Goal: Find specific page/section: Find specific page/section

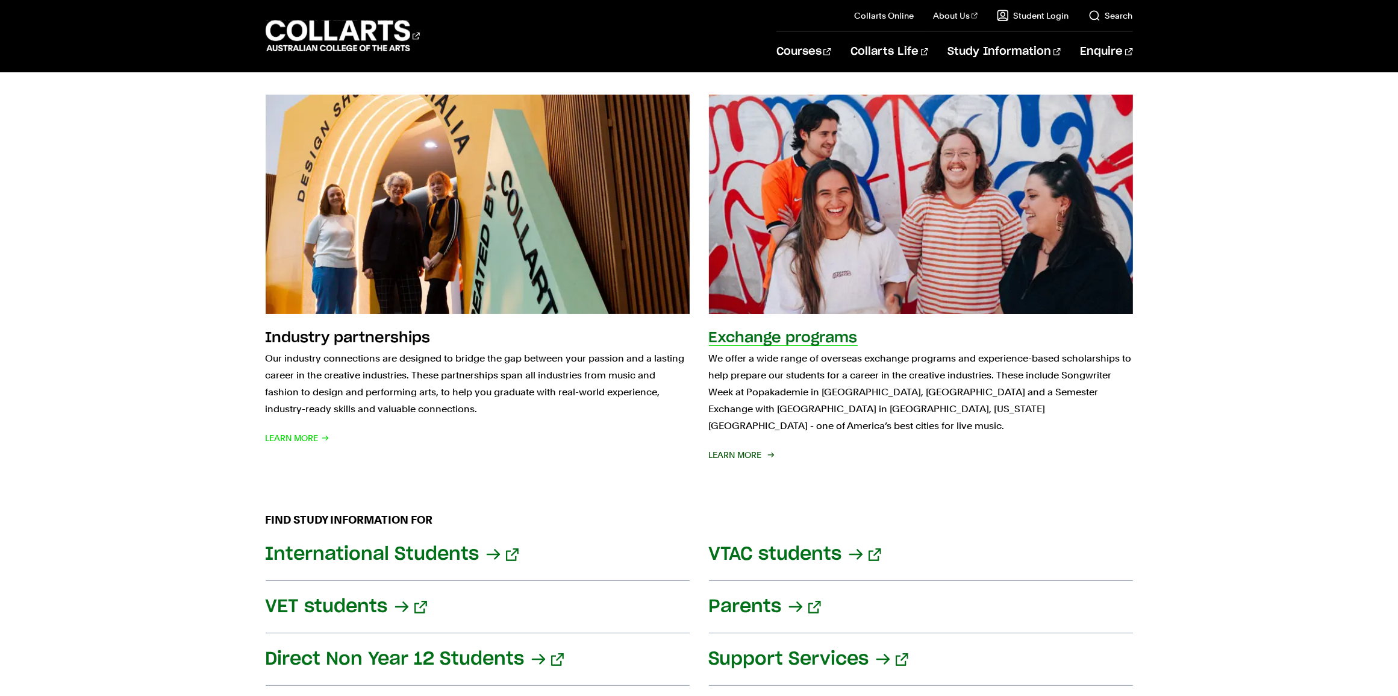
scroll to position [1249, 0]
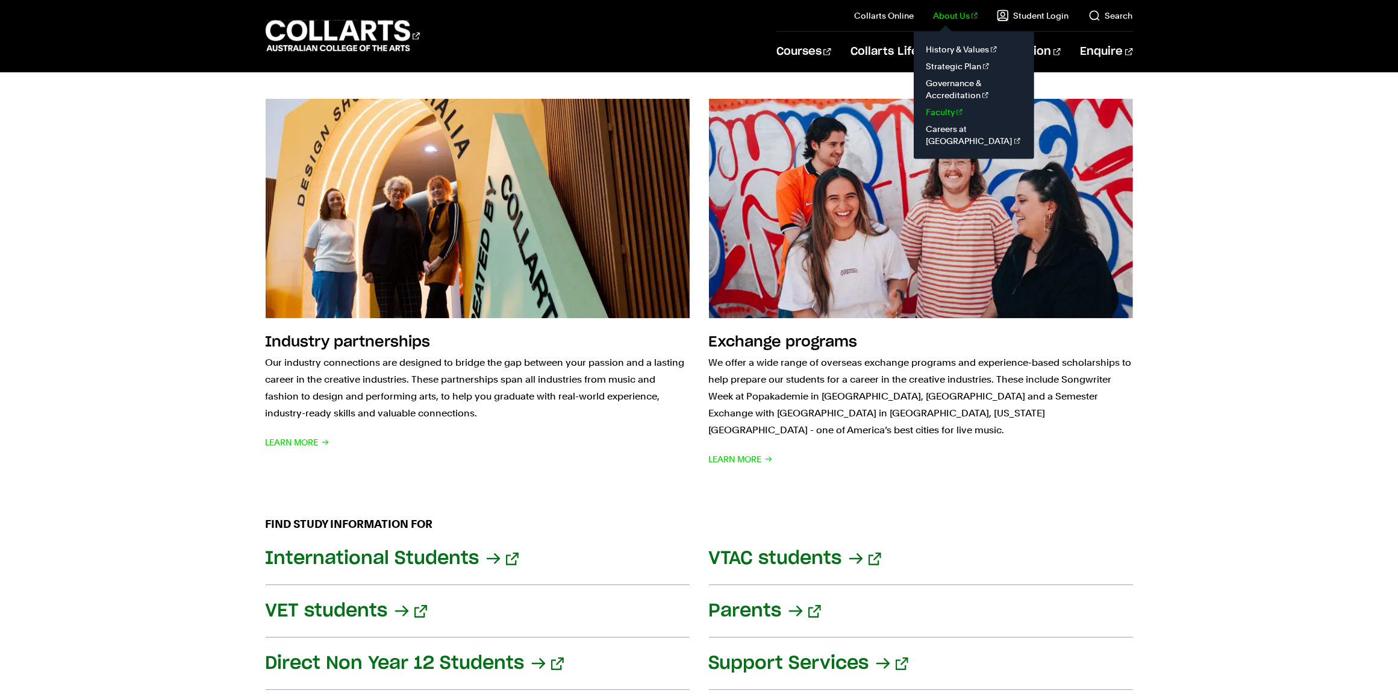
click at [949, 119] on link "Faculty" at bounding box center [974, 112] width 101 height 17
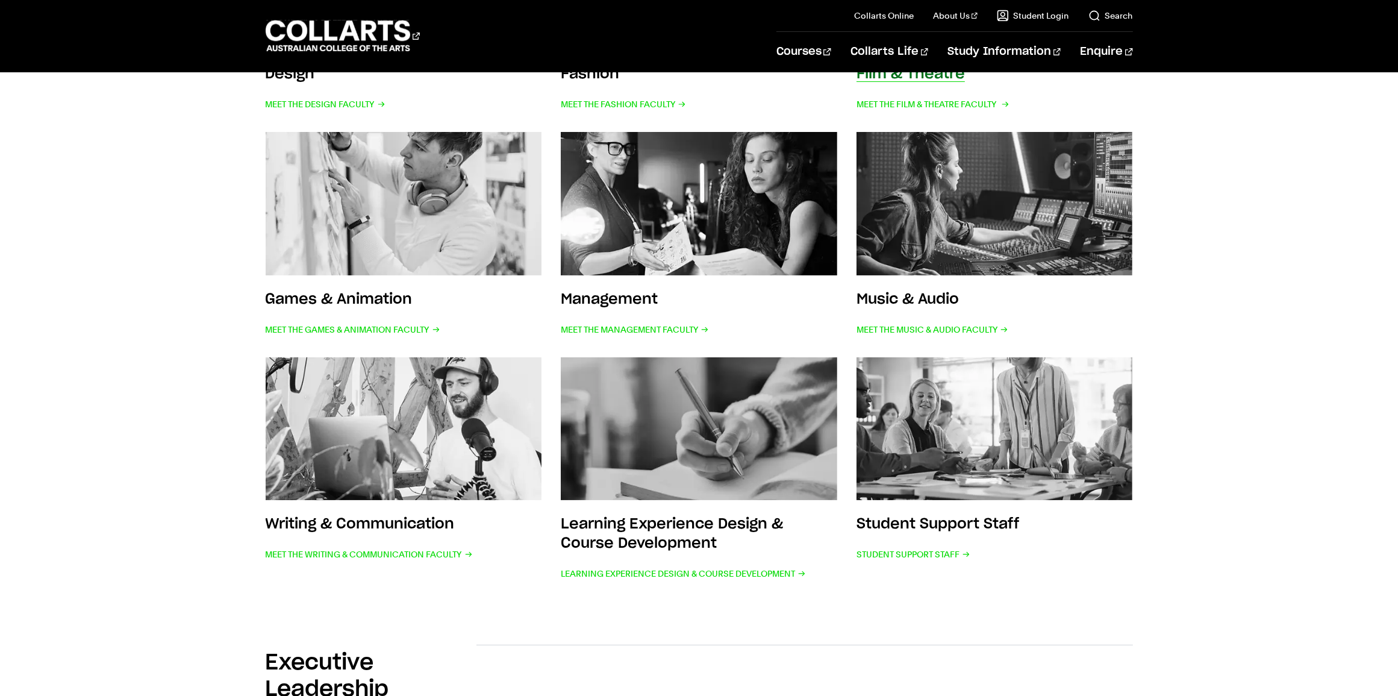
scroll to position [452, 0]
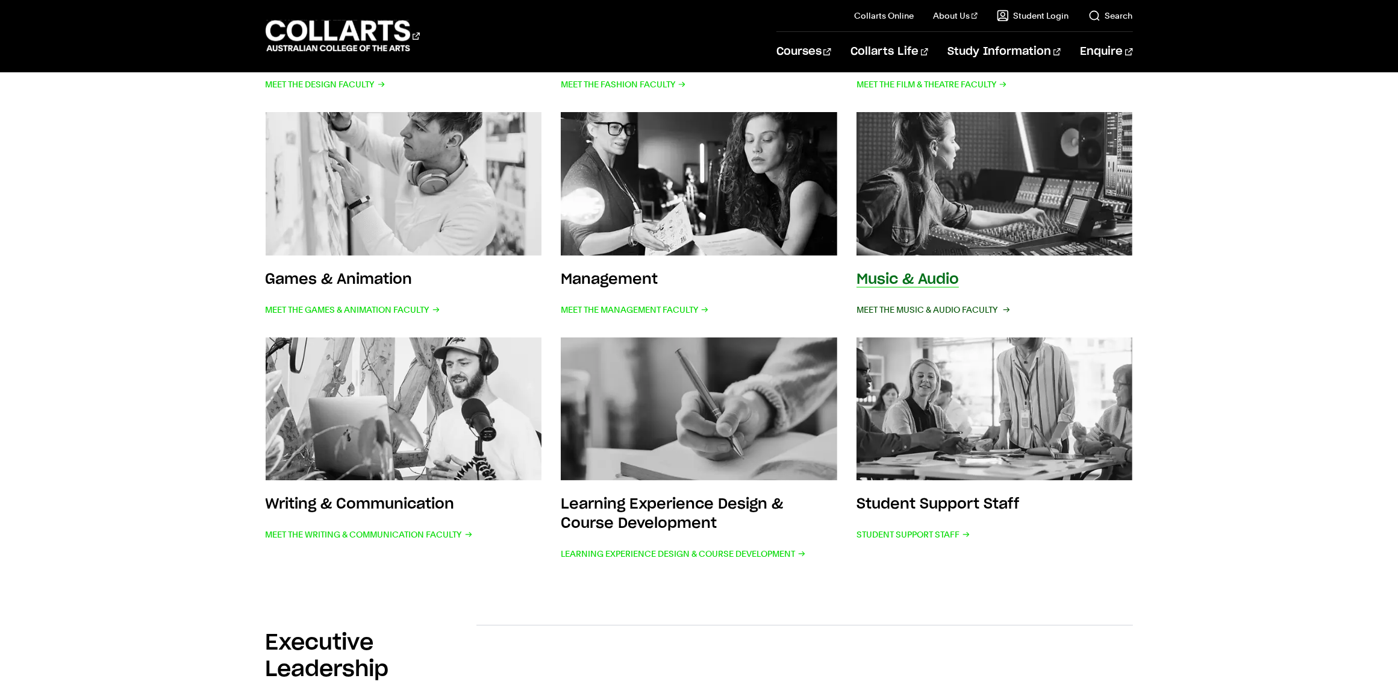
click at [910, 312] on span "Meet the Music & Audio Faculty" at bounding box center [933, 309] width 152 height 17
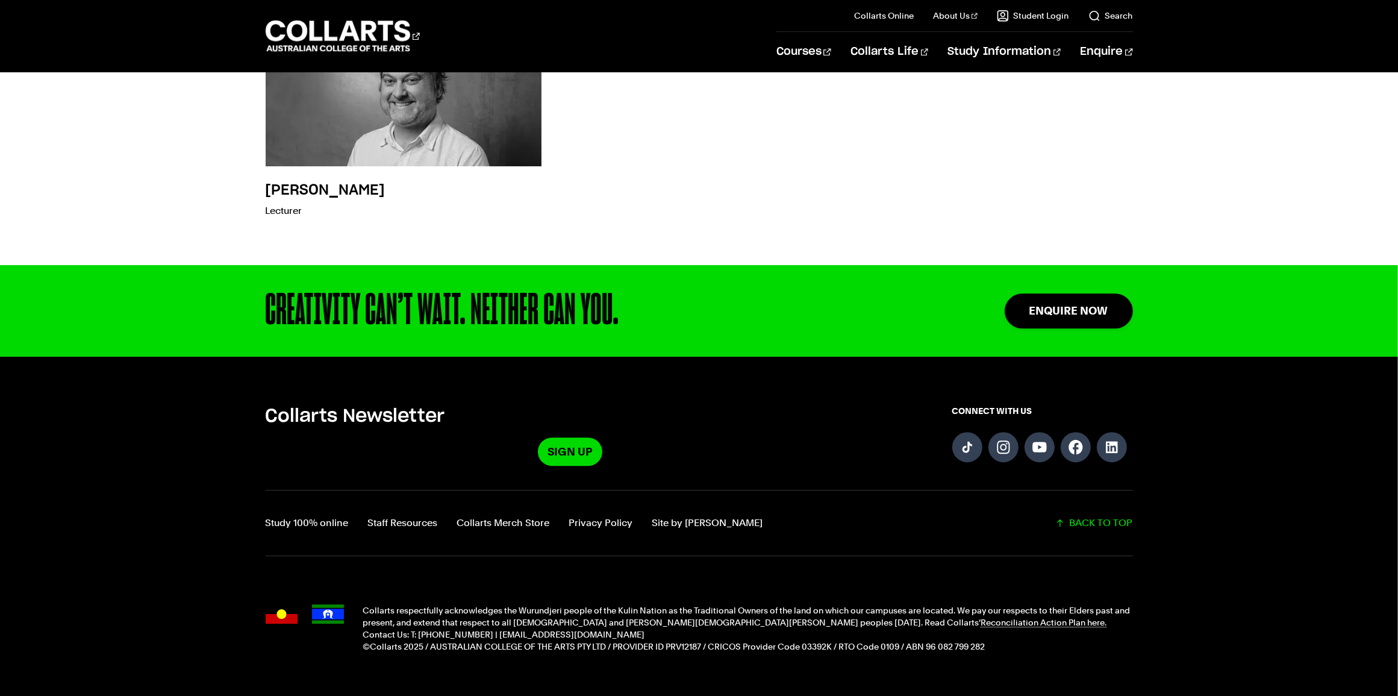
scroll to position [4157, 0]
